Goal: Task Accomplishment & Management: Manage account settings

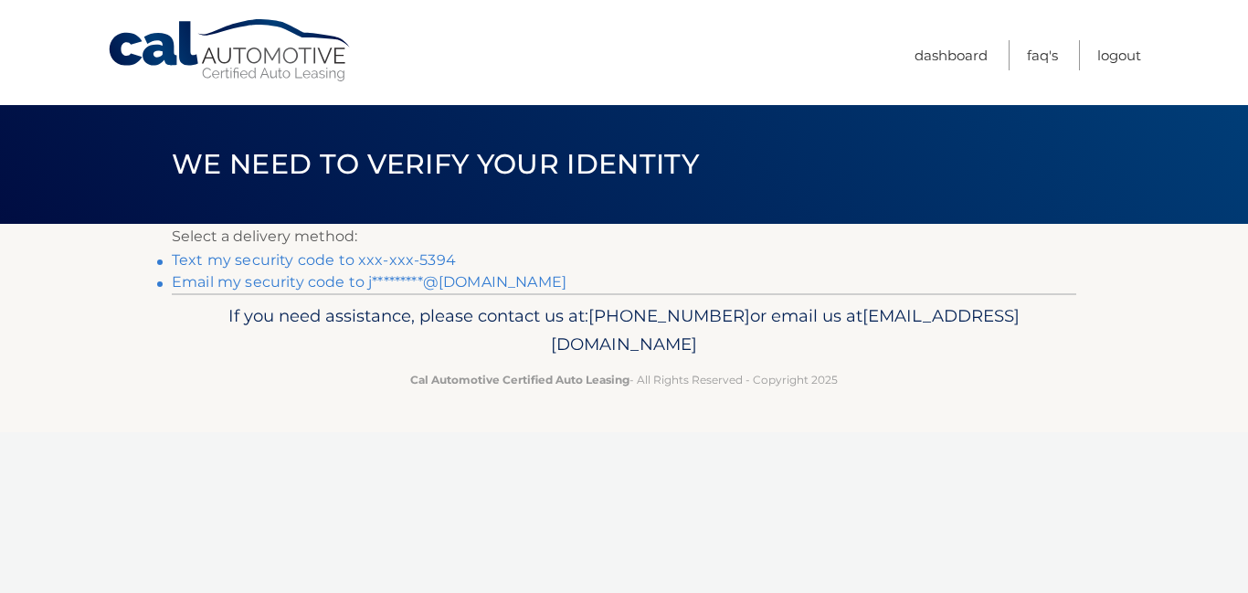
click at [188, 262] on link "Text my security code to xxx-xxx-5394" at bounding box center [314, 259] width 284 height 17
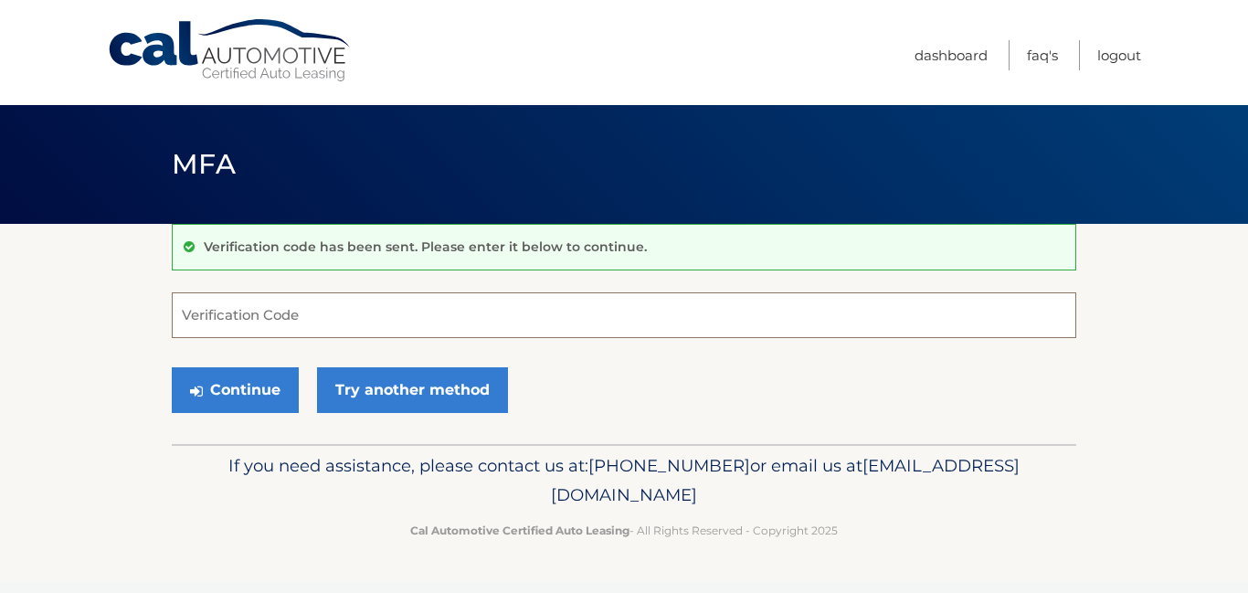
click at [342, 300] on input "Verification Code" at bounding box center [624, 315] width 905 height 46
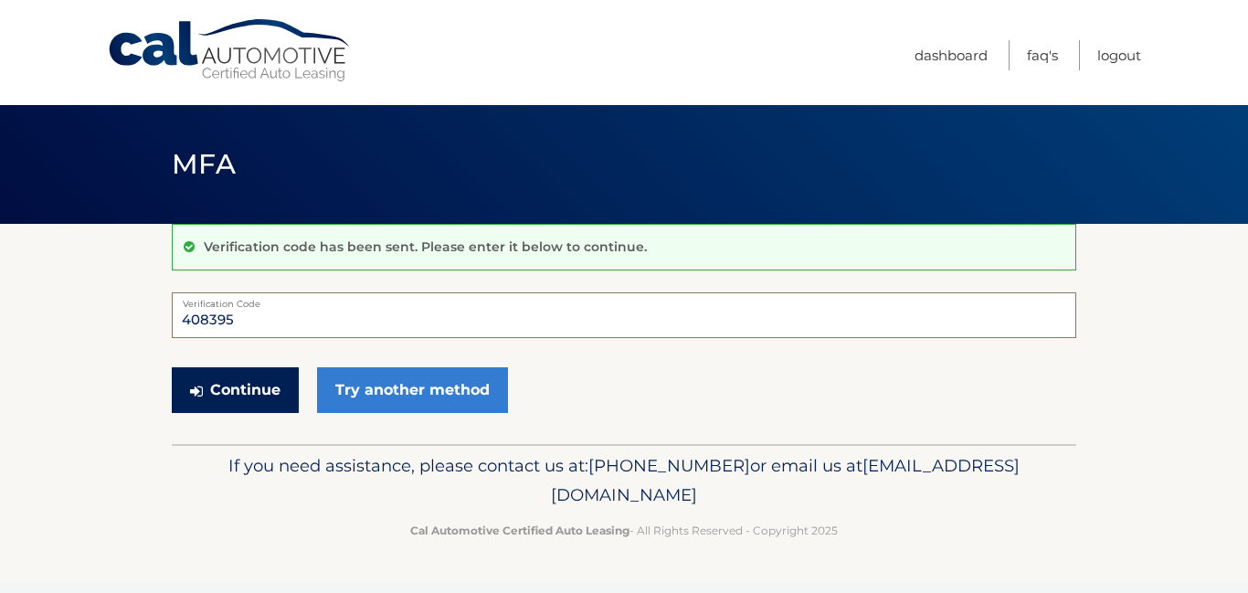
type input "408395"
click at [240, 373] on button "Continue" at bounding box center [235, 390] width 127 height 46
click at [244, 393] on button "Continue" at bounding box center [235, 390] width 127 height 46
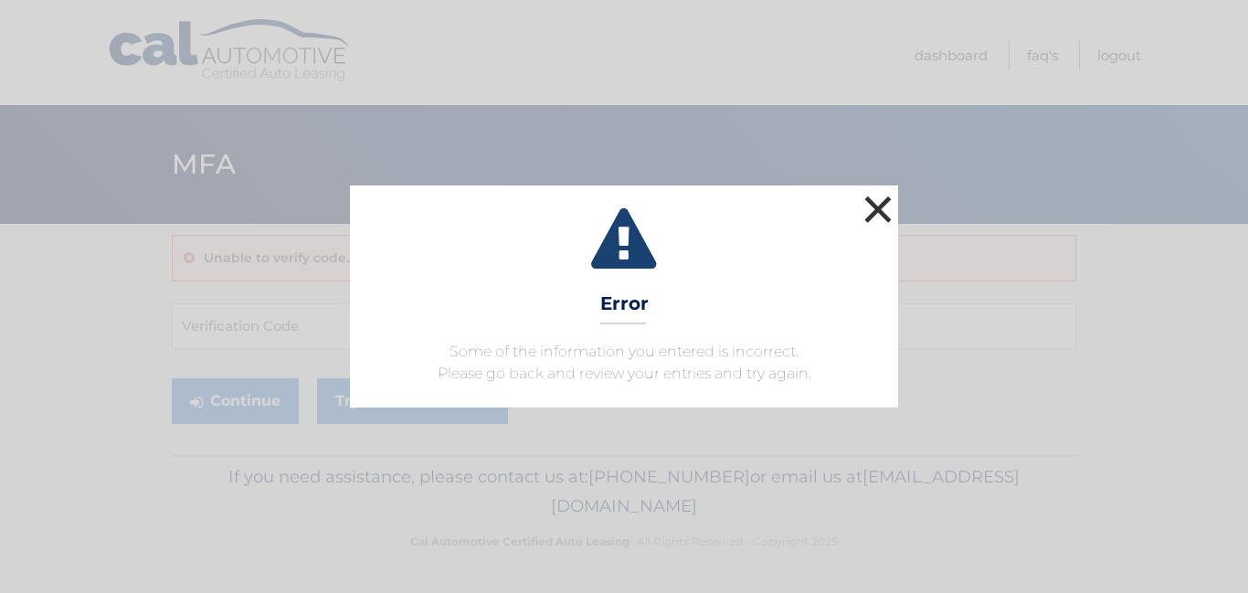
click at [869, 202] on button "×" at bounding box center [878, 209] width 37 height 37
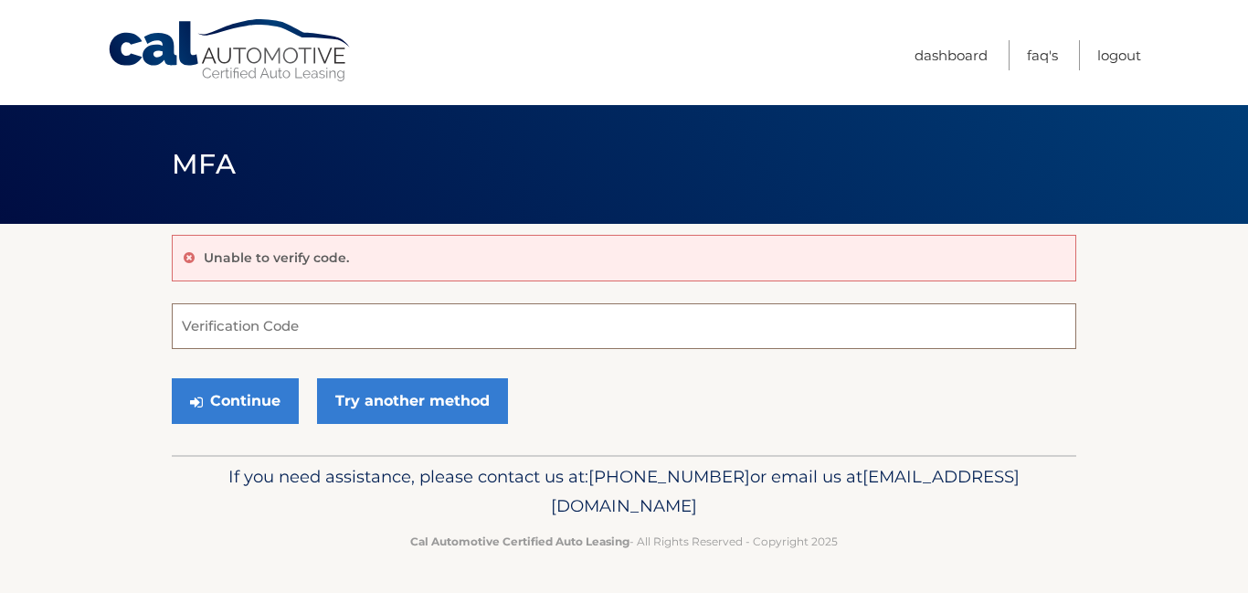
click at [367, 313] on input "Verification Code" at bounding box center [624, 326] width 905 height 46
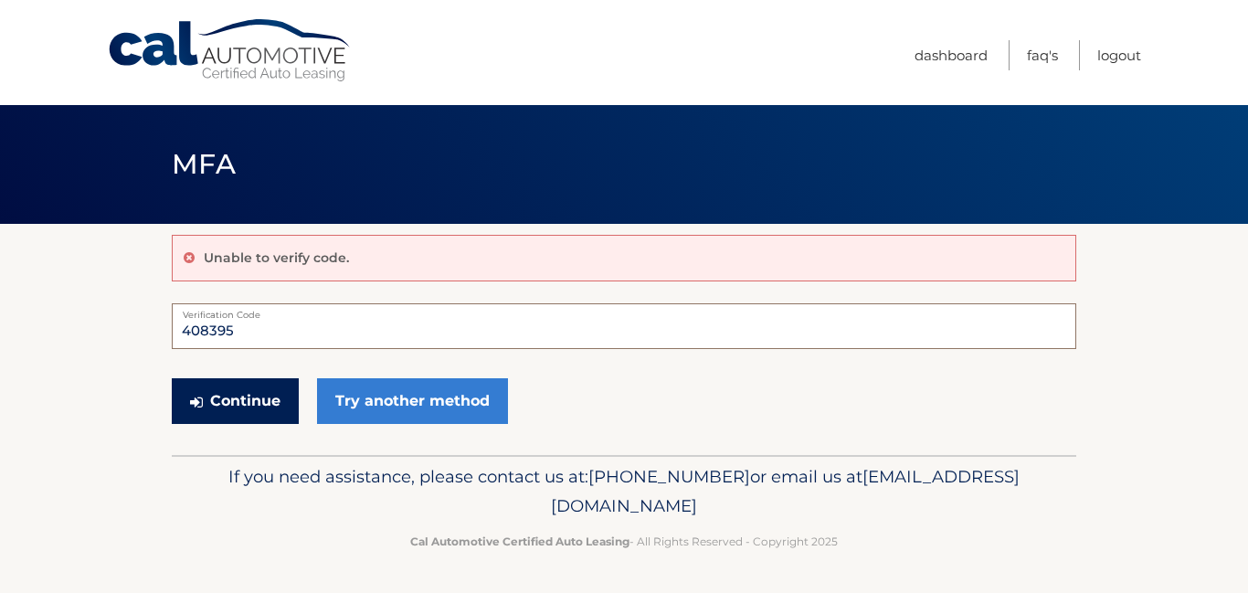
type input "408395"
click at [258, 400] on button "Continue" at bounding box center [235, 401] width 127 height 46
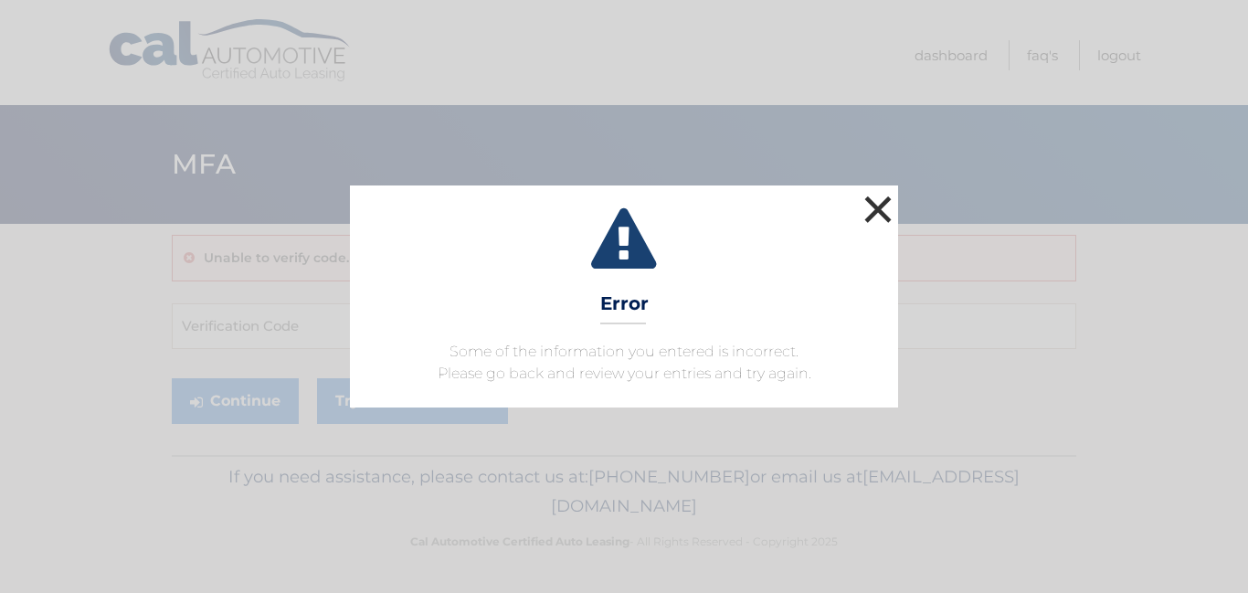
click at [880, 214] on button "×" at bounding box center [878, 209] width 37 height 37
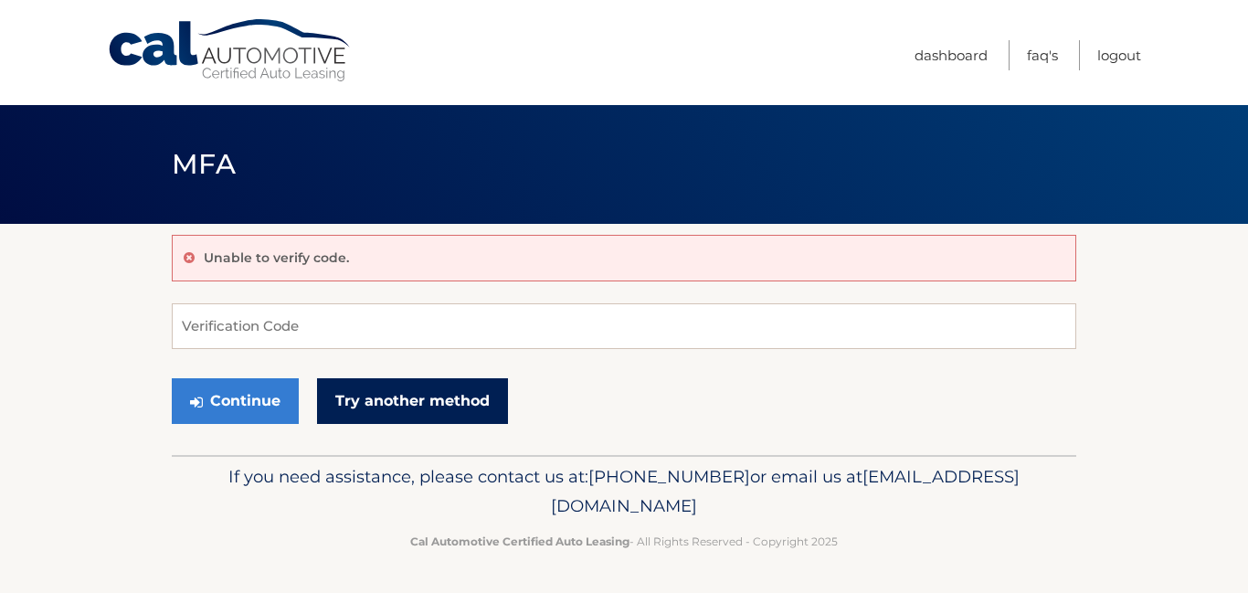
click at [432, 407] on link "Try another method" at bounding box center [412, 401] width 191 height 46
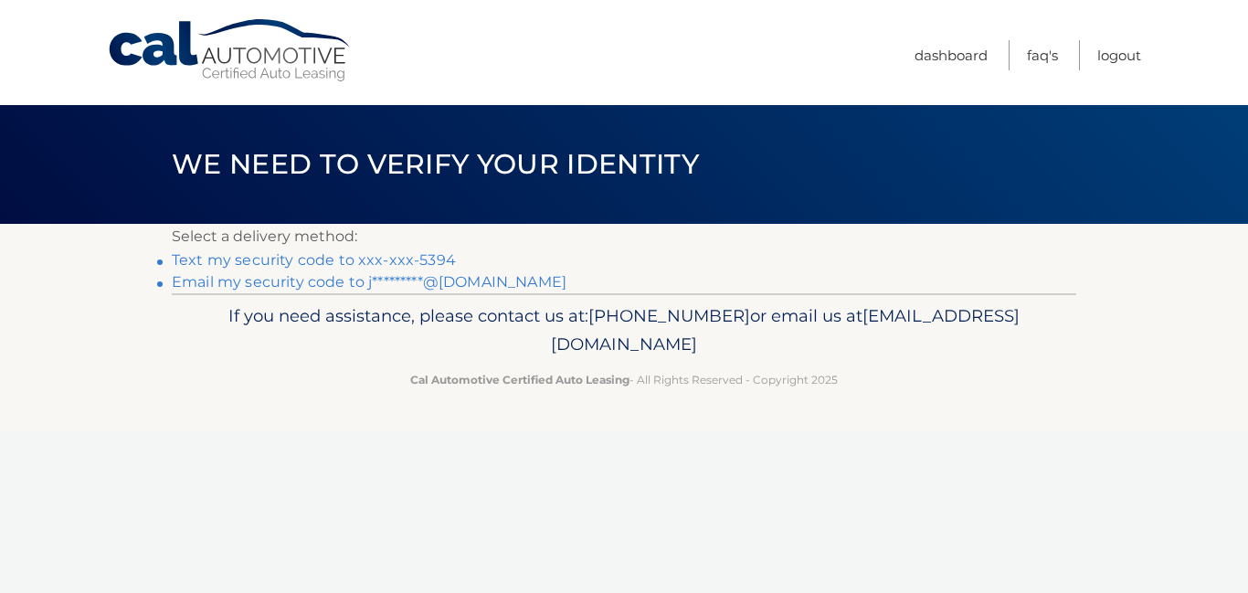
click at [313, 254] on link "Text my security code to xxx-xxx-5394" at bounding box center [314, 259] width 284 height 17
click at [286, 260] on link "Text my security code to xxx-xxx-5394" at bounding box center [314, 259] width 284 height 17
click at [371, 283] on link "Email my security code to j*********@[DOMAIN_NAME]" at bounding box center [369, 281] width 395 height 17
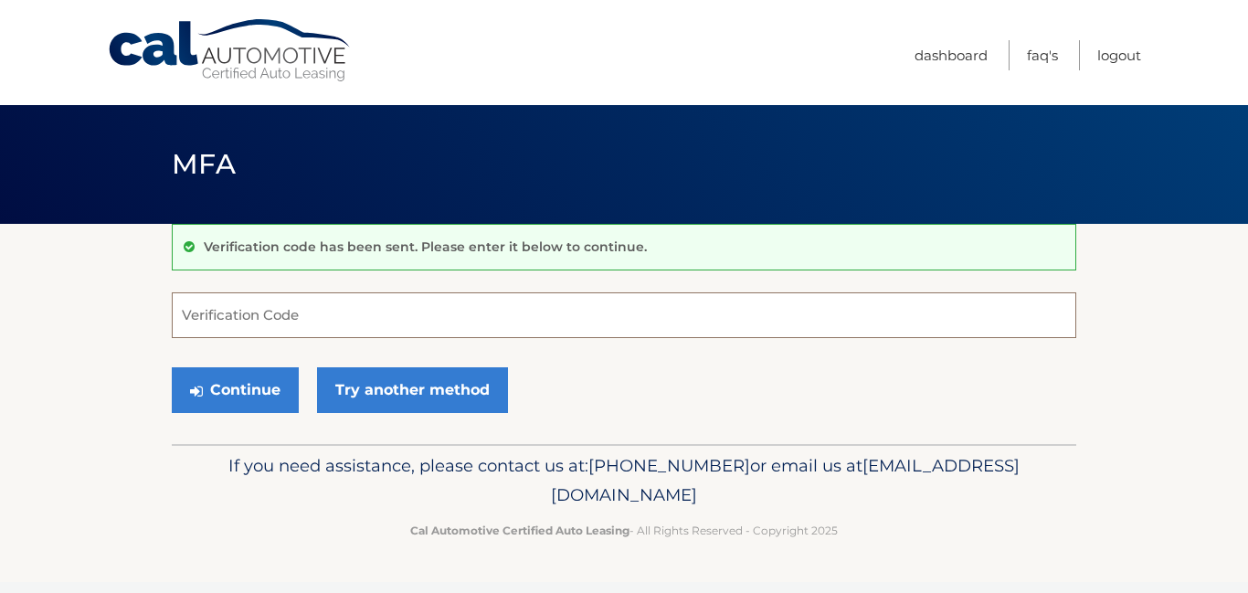
click at [341, 309] on input "Verification Code" at bounding box center [624, 315] width 905 height 46
click at [397, 318] on input "Verification Code" at bounding box center [624, 315] width 905 height 46
paste input "968623"
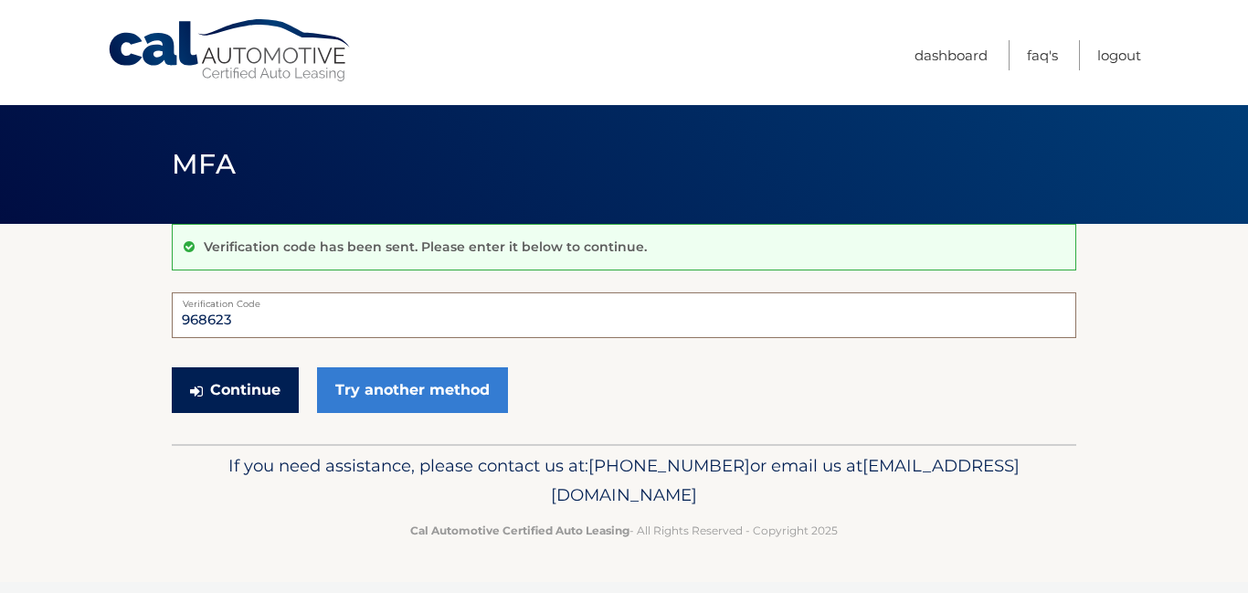
type input "968623"
click at [250, 395] on button "Continue" at bounding box center [235, 390] width 127 height 46
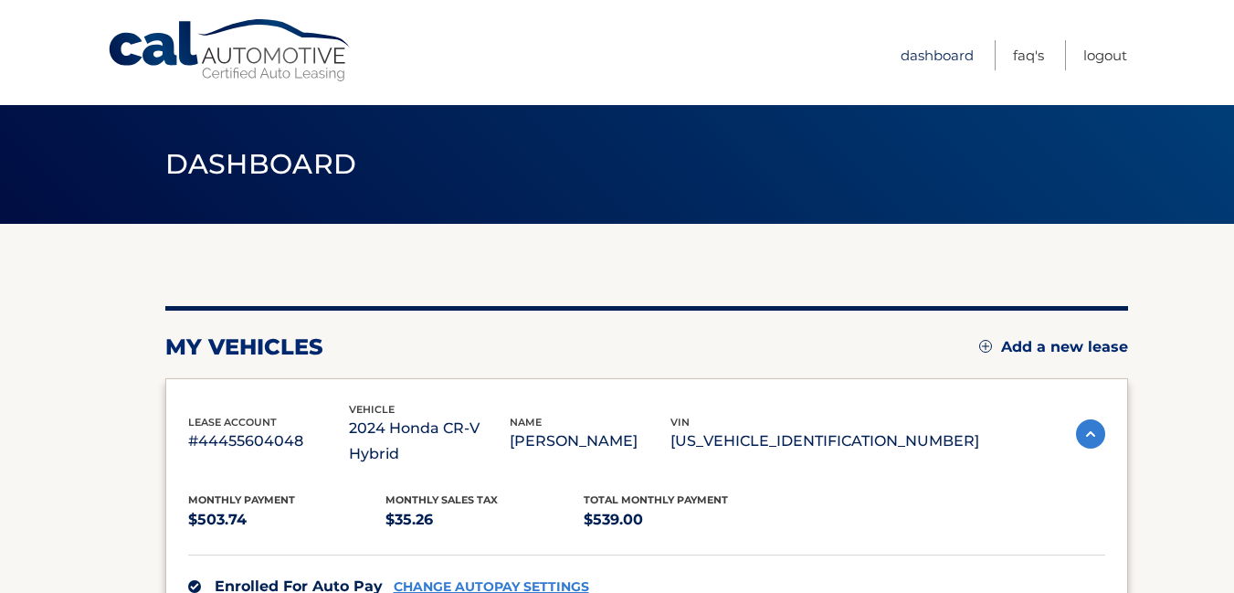
click at [938, 54] on link "Dashboard" at bounding box center [937, 55] width 73 height 30
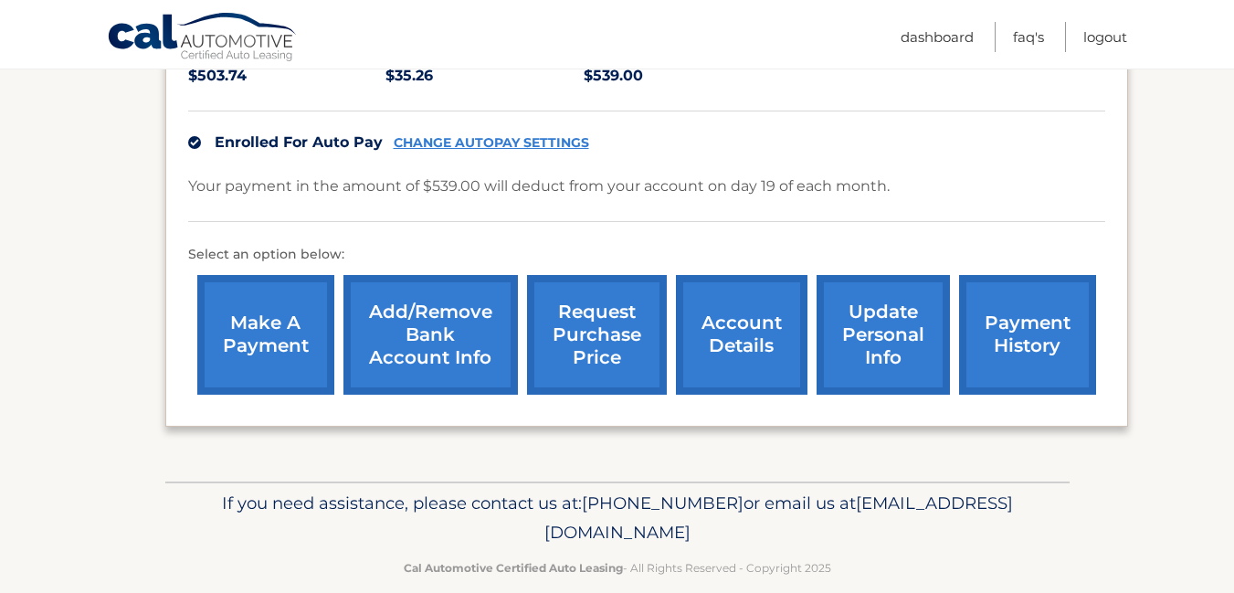
scroll to position [445, 0]
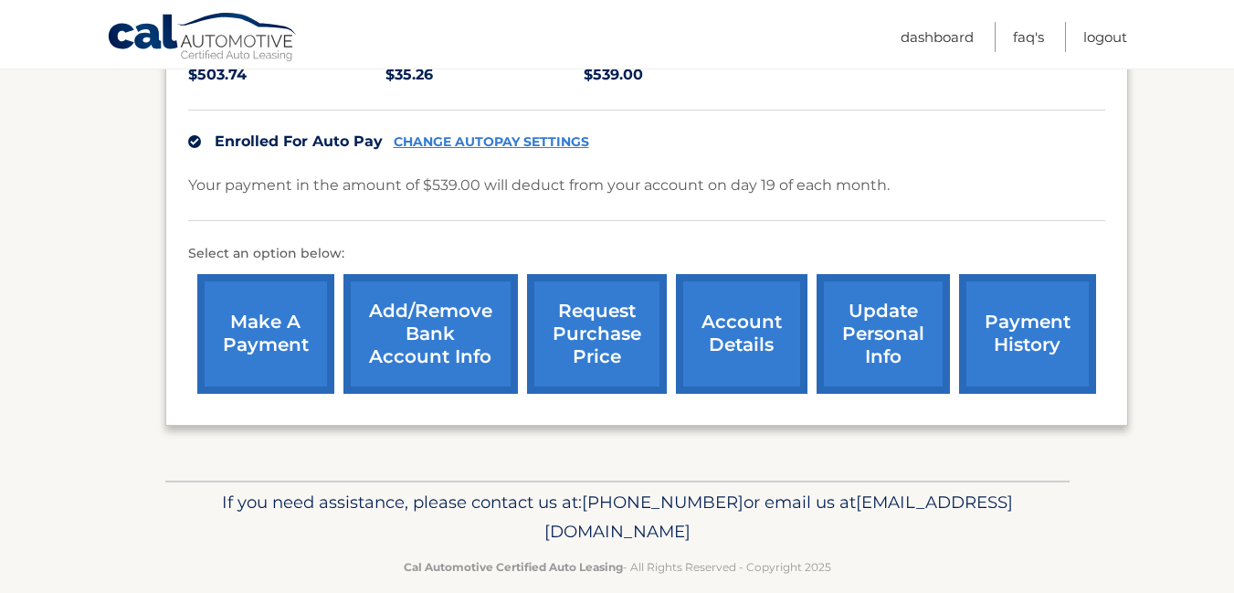
click at [577, 305] on link "request purchase price" at bounding box center [597, 334] width 140 height 120
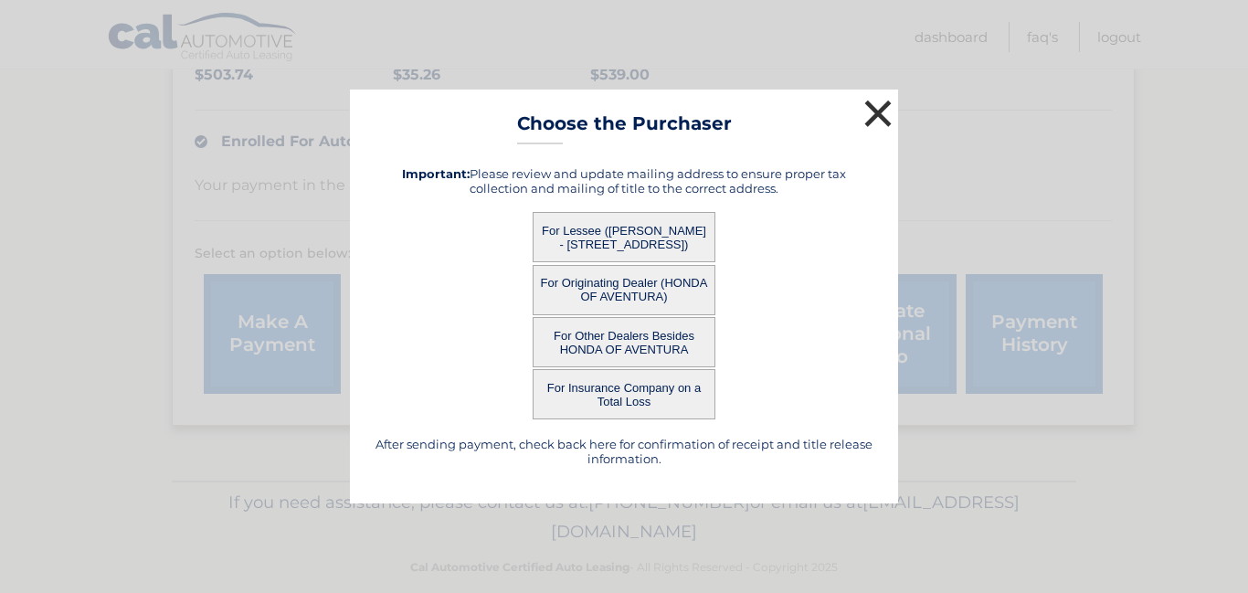
click at [872, 108] on button "×" at bounding box center [878, 113] width 37 height 37
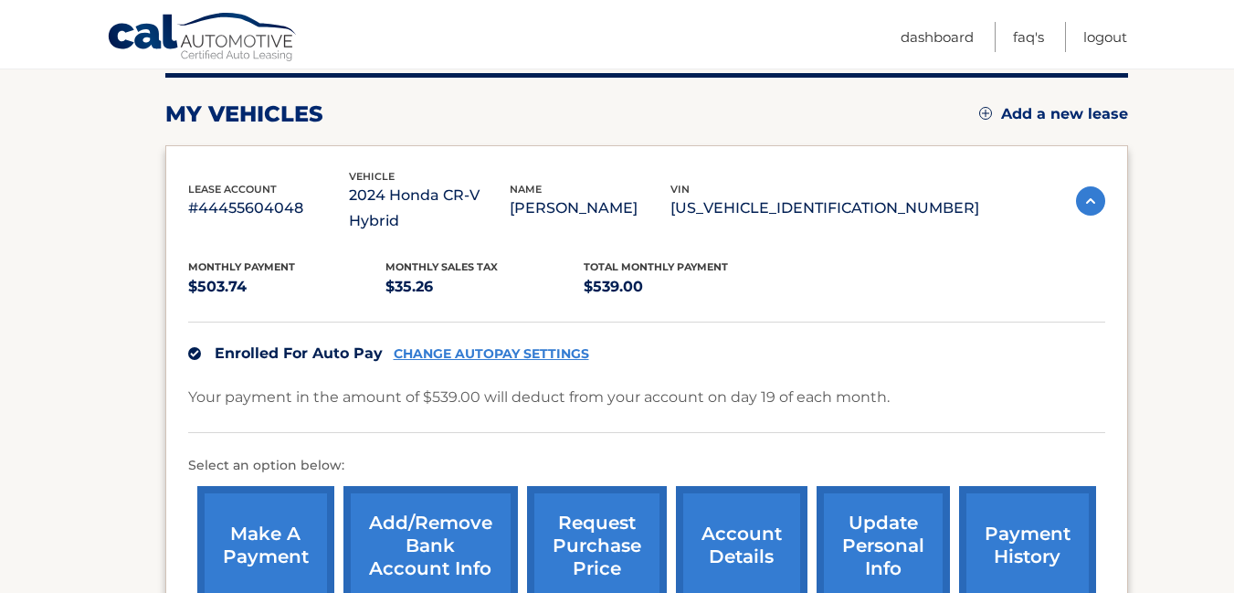
scroll to position [0, 0]
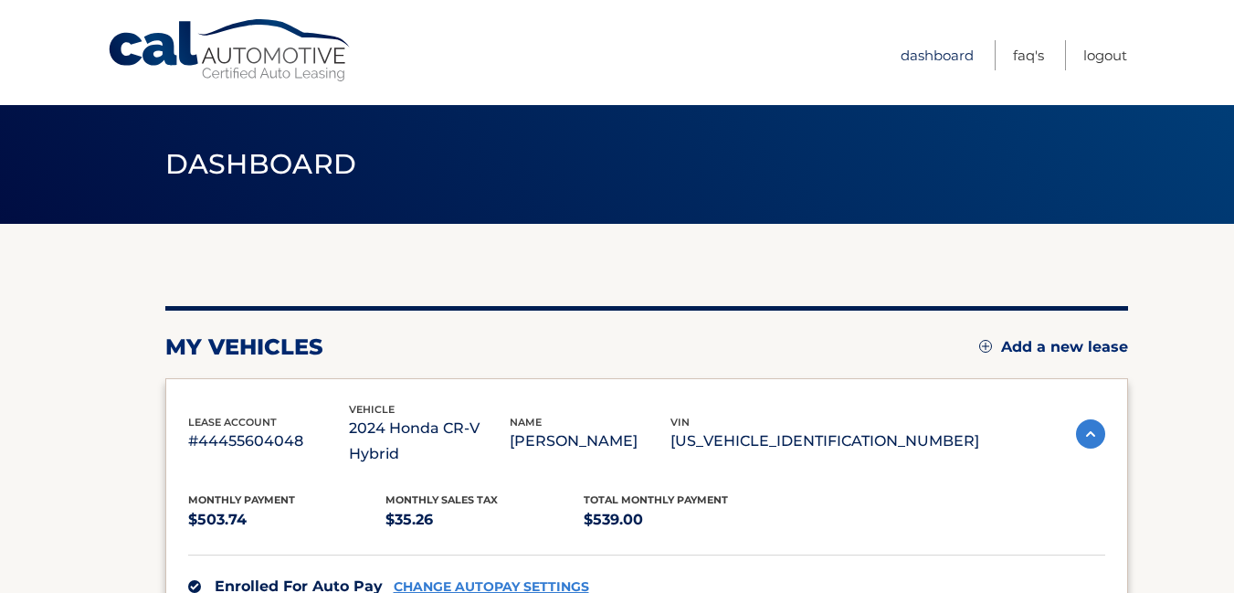
click at [937, 56] on link "Dashboard" at bounding box center [937, 55] width 73 height 30
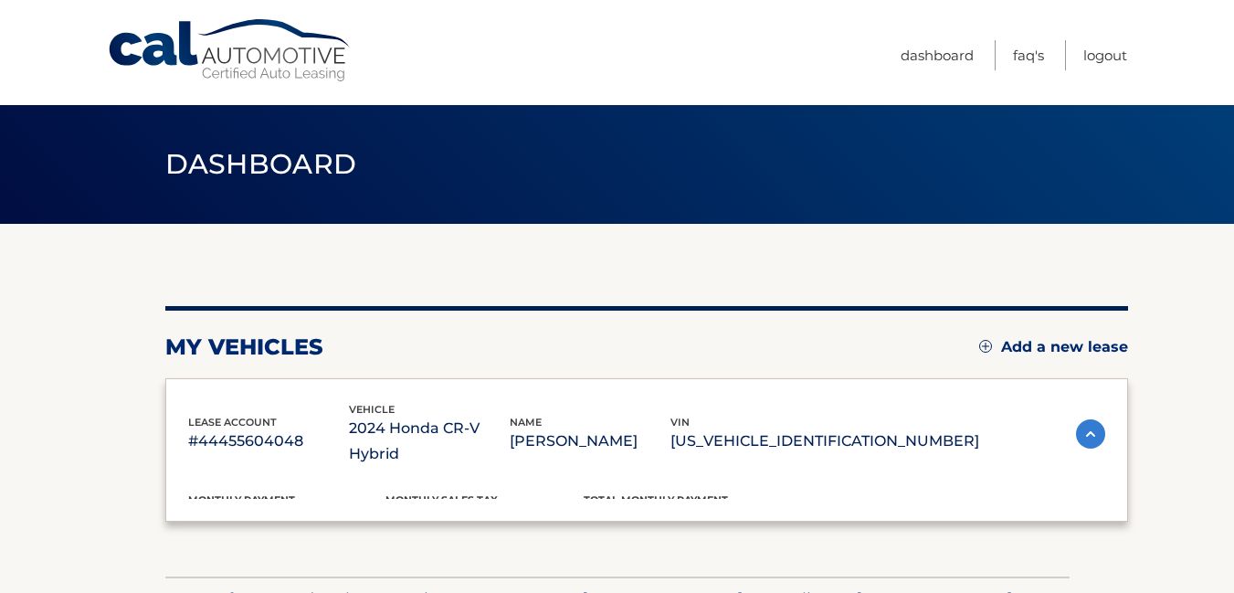
click at [1097, 56] on link "Logout" at bounding box center [1106, 55] width 44 height 30
